Goal: Navigation & Orientation: Find specific page/section

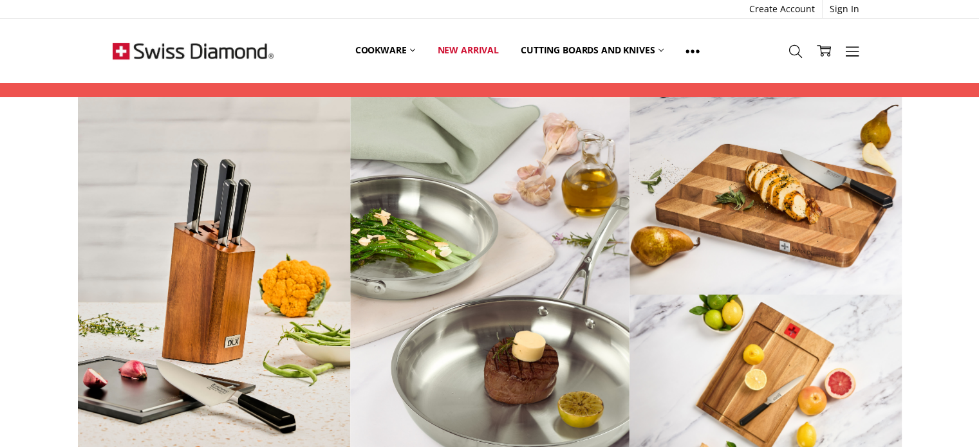
scroll to position [1406, 0]
click at [247, 314] on img at bounding box center [419, 290] width 824 height 386
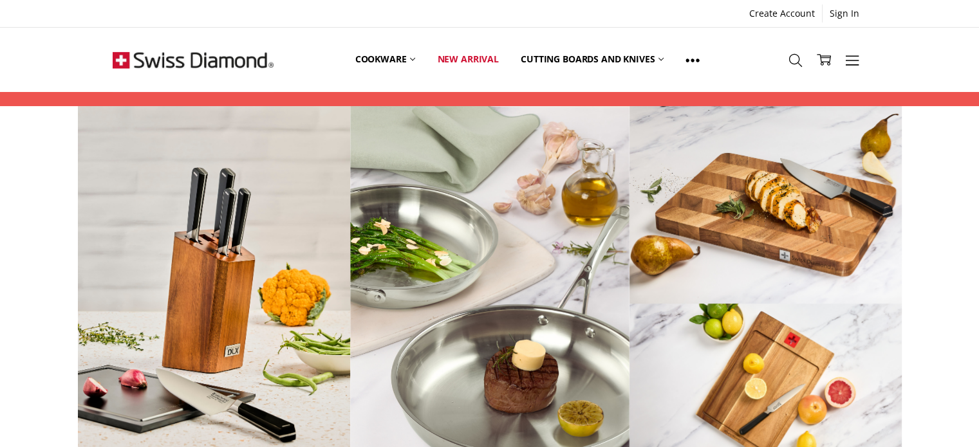
click at [413, 285] on img at bounding box center [419, 299] width 824 height 386
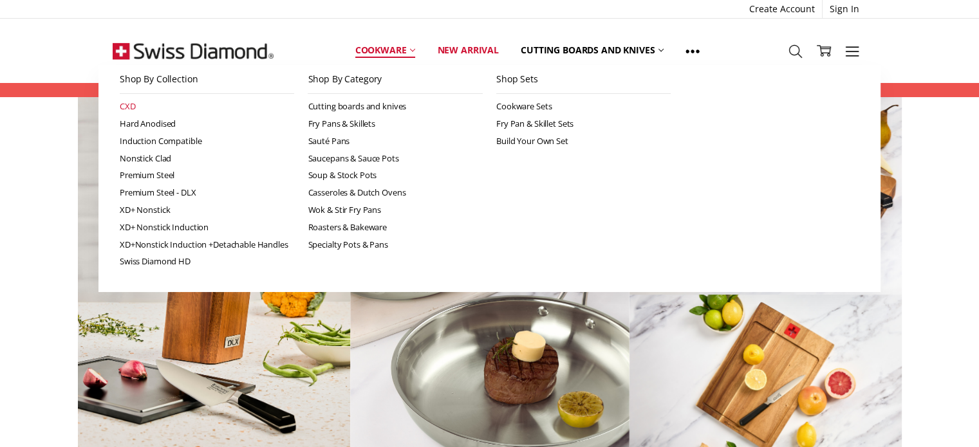
click at [145, 108] on link "CXD" at bounding box center [207, 106] width 175 height 17
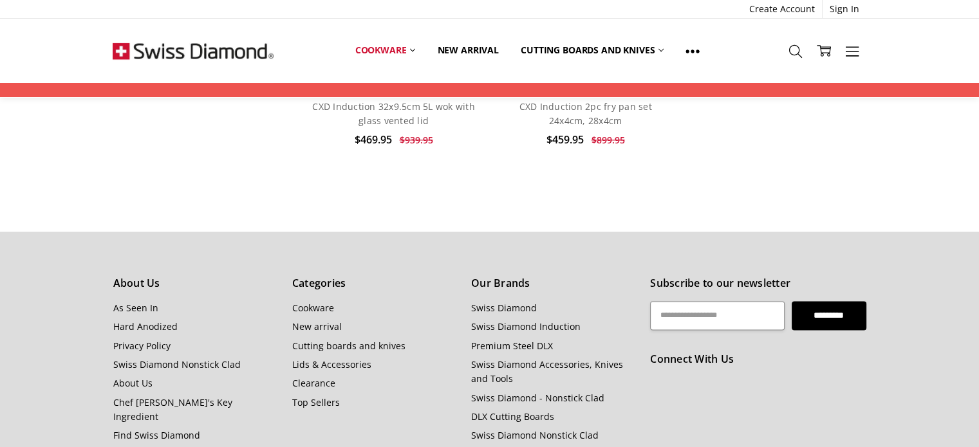
scroll to position [2051, 0]
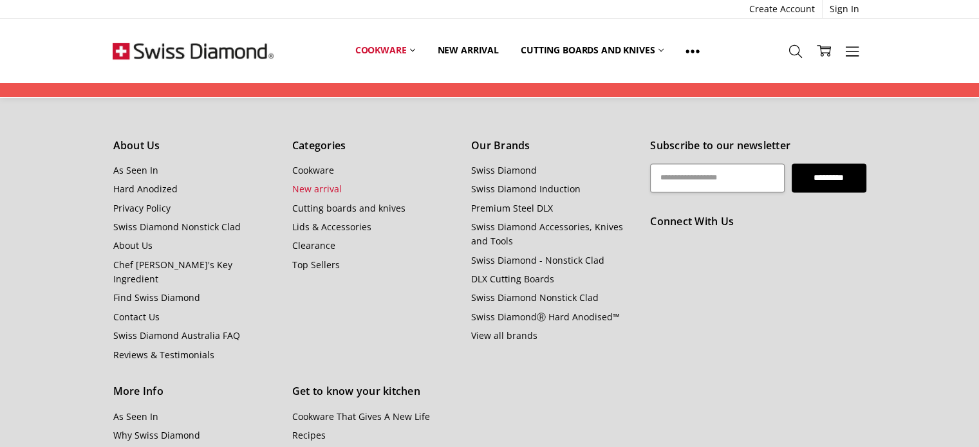
click at [319, 183] on link "New arrival" at bounding box center [317, 189] width 50 height 12
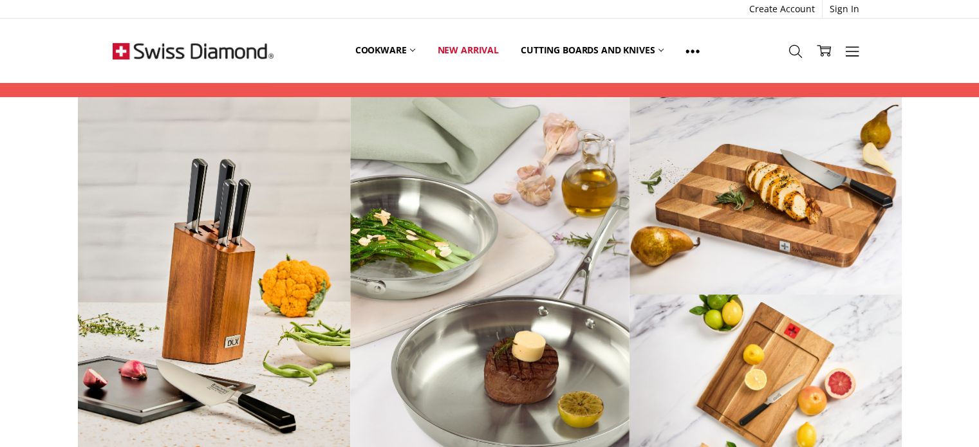
scroll to position [391, 0]
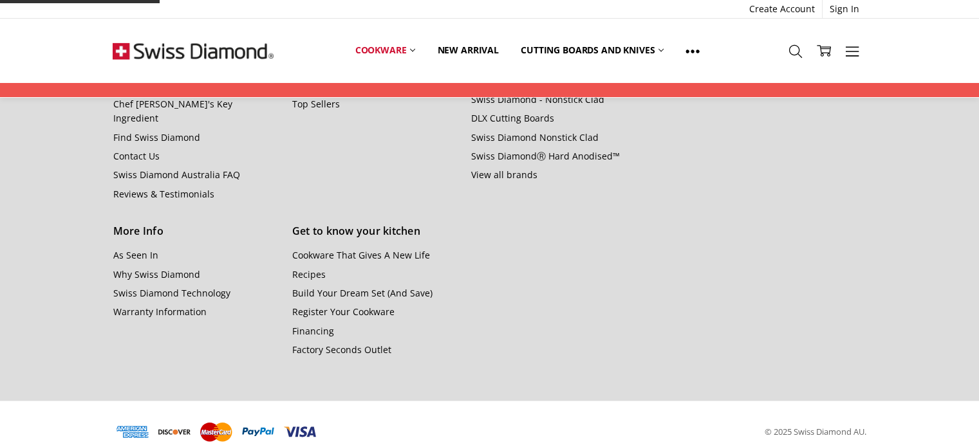
scroll to position [1409, 0]
